Goal: Task Accomplishment & Management: Manage account settings

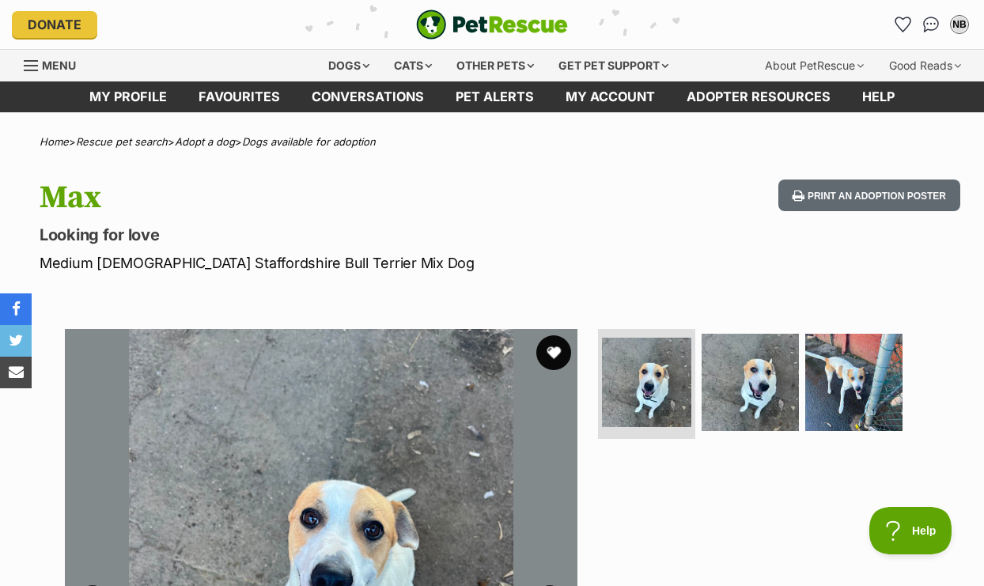
click at [546, 355] on button "favourite" at bounding box center [554, 353] width 35 height 35
